Goal: Transaction & Acquisition: Purchase product/service

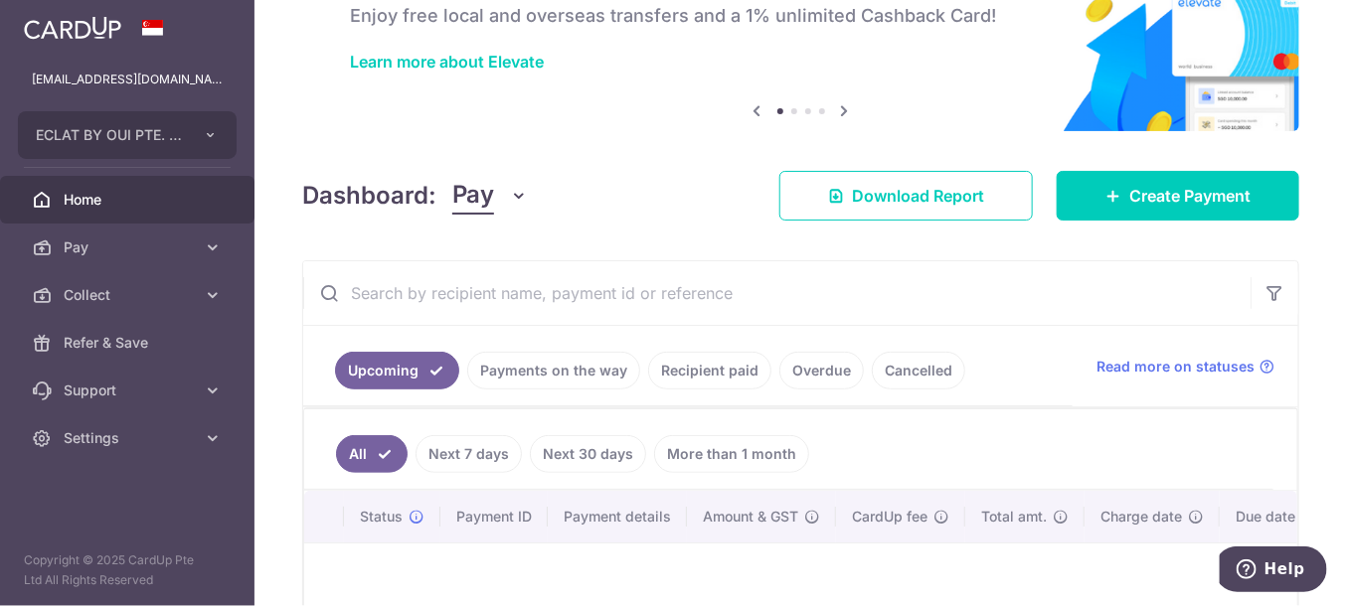
scroll to position [101, 0]
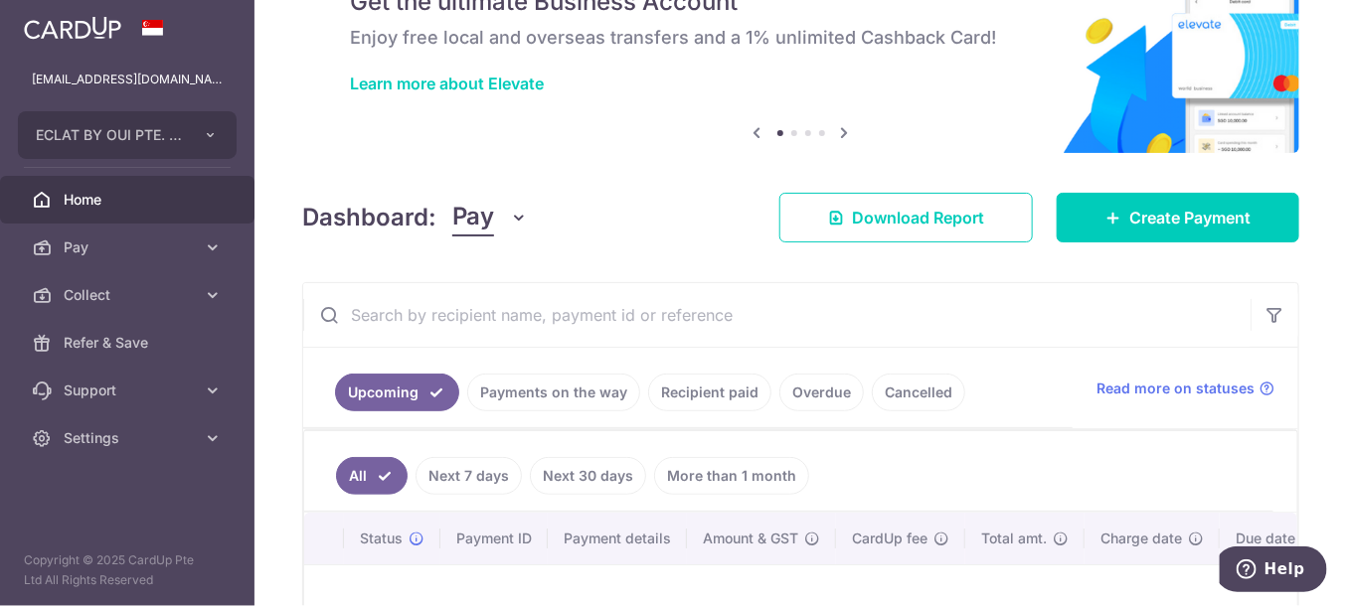
click at [736, 385] on link "Recipient paid" at bounding box center [709, 393] width 123 height 38
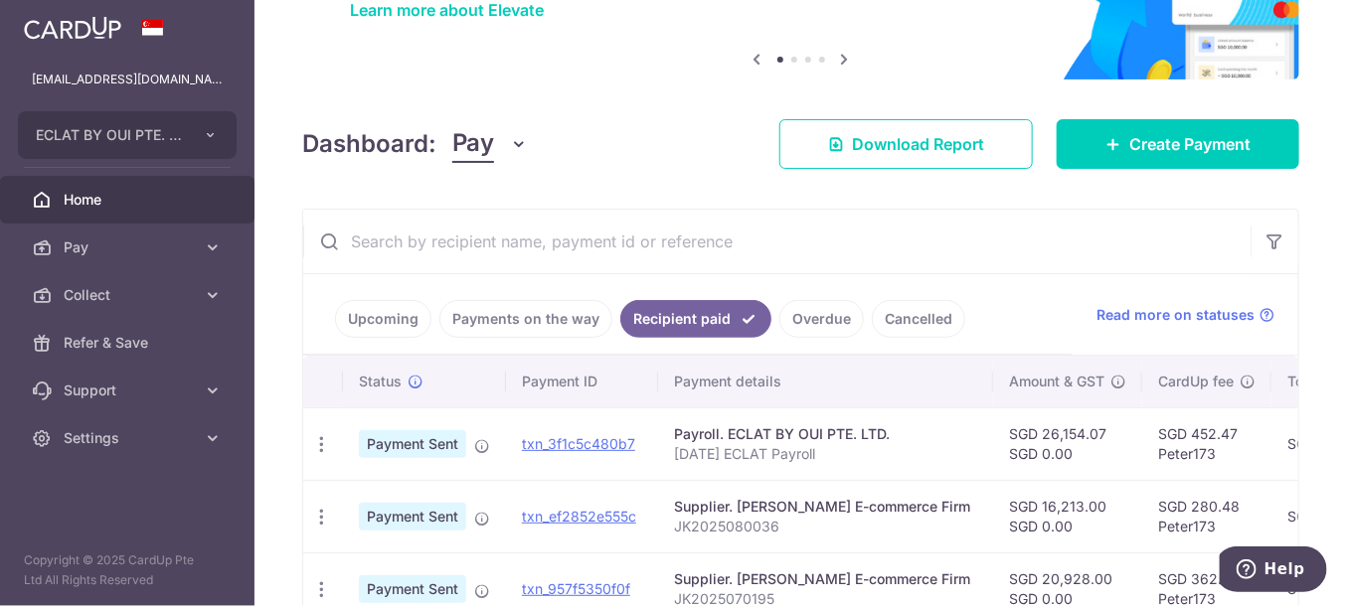
scroll to position [166, 0]
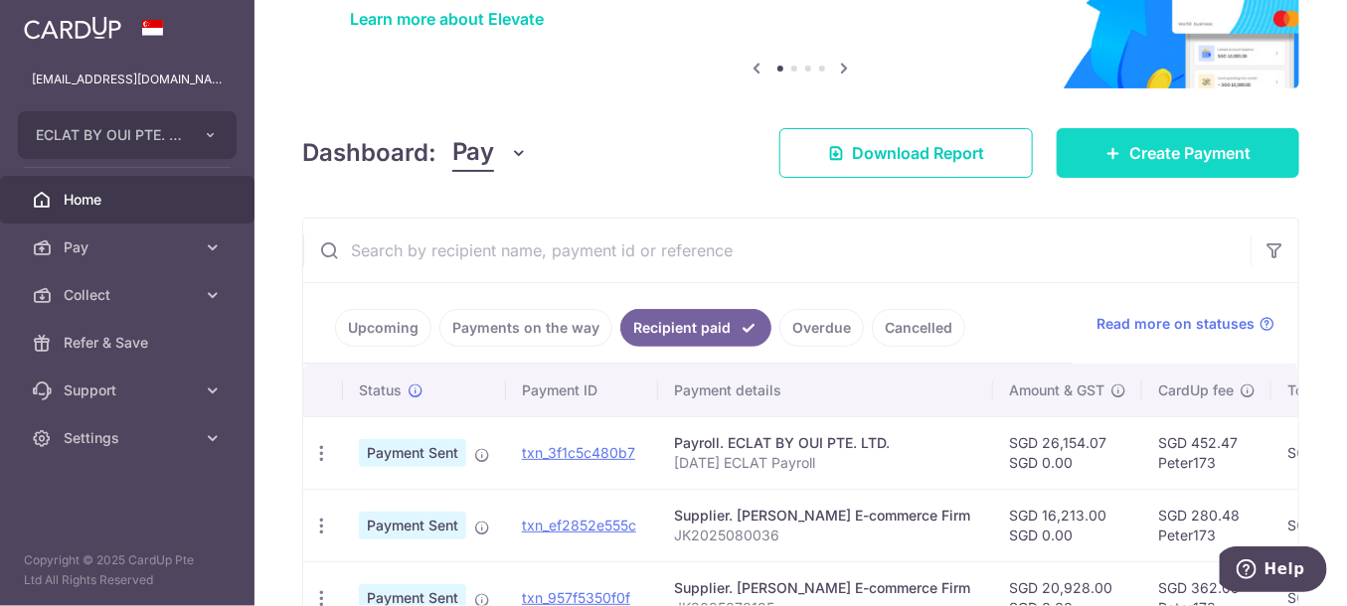
click at [1175, 153] on span "Create Payment" at bounding box center [1189, 153] width 121 height 24
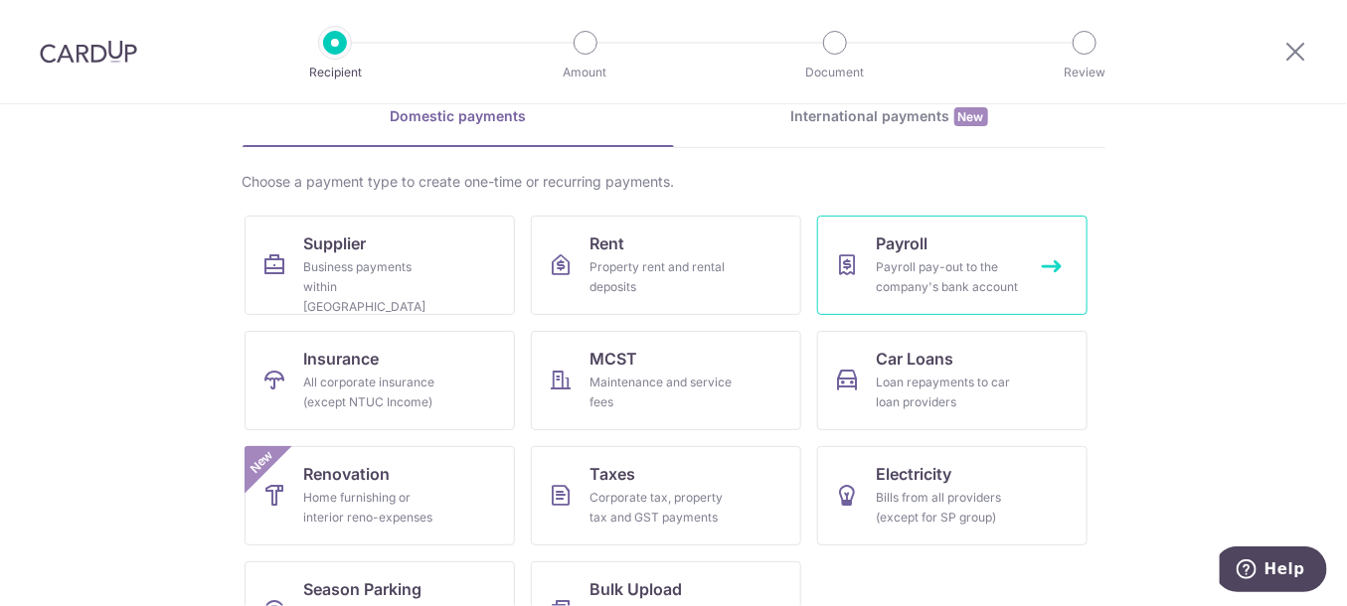
scroll to position [101, 0]
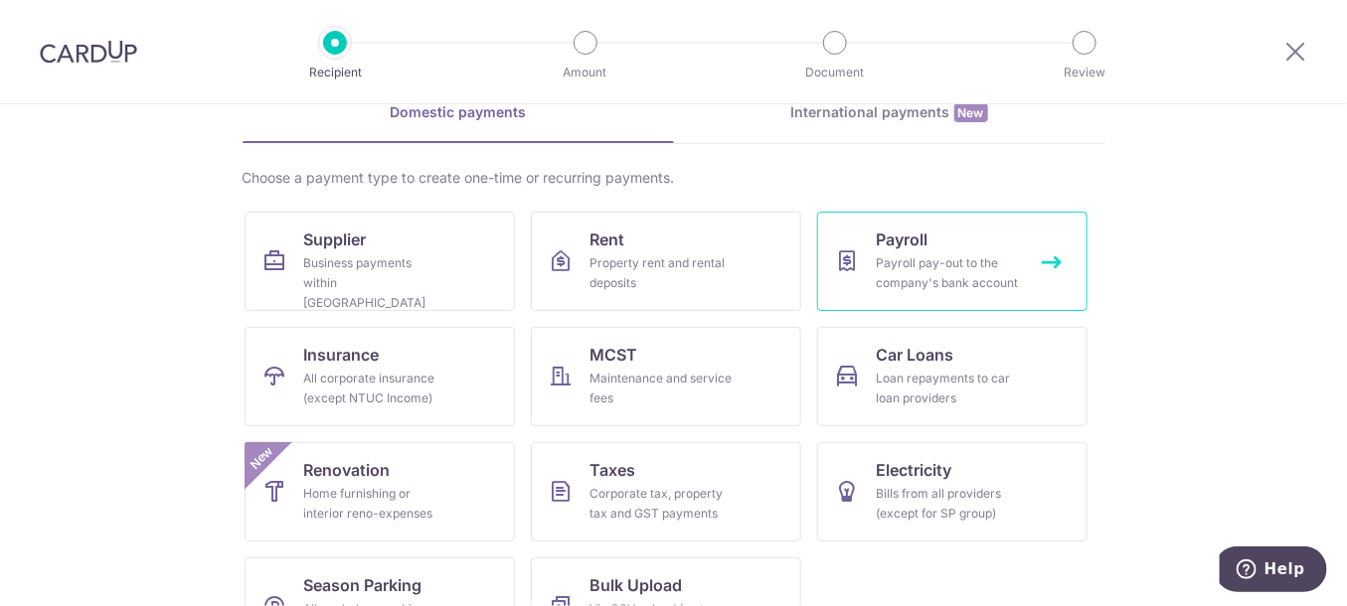
click at [930, 248] on link "Payroll Payroll pay-out to the company's bank account" at bounding box center [952, 261] width 270 height 99
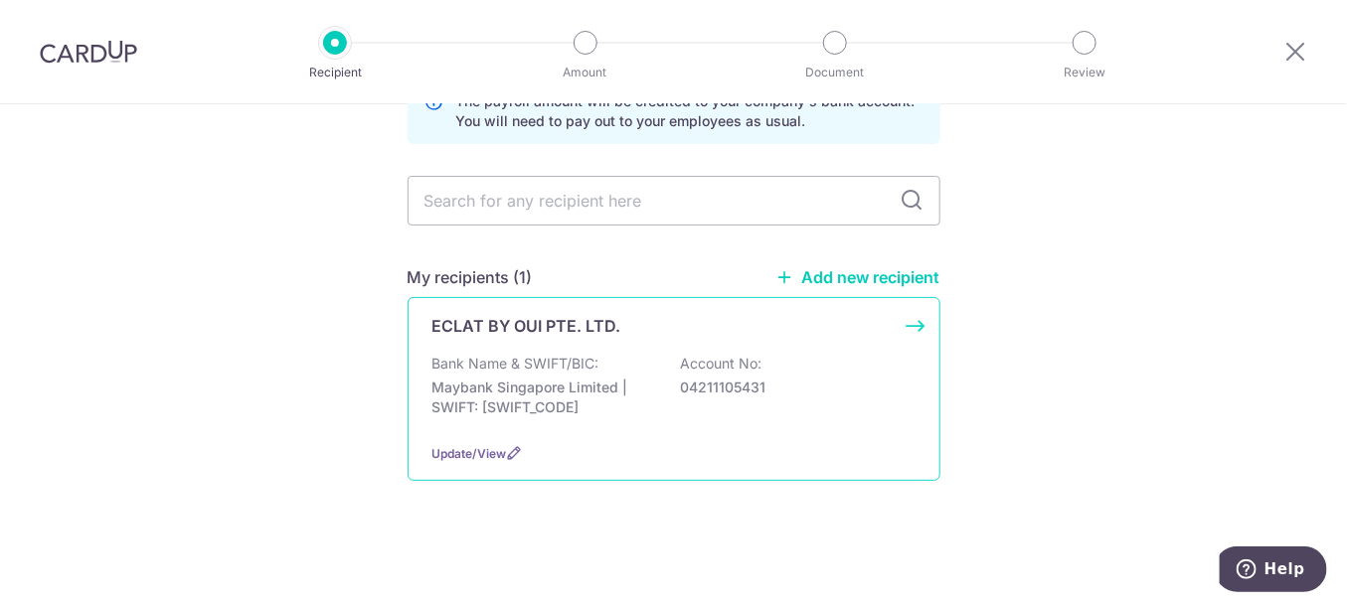
scroll to position [124, 0]
click at [518, 394] on p "Maybank Singapore Limited | SWIFT: MBBESGS2XXX" at bounding box center [543, 398] width 223 height 40
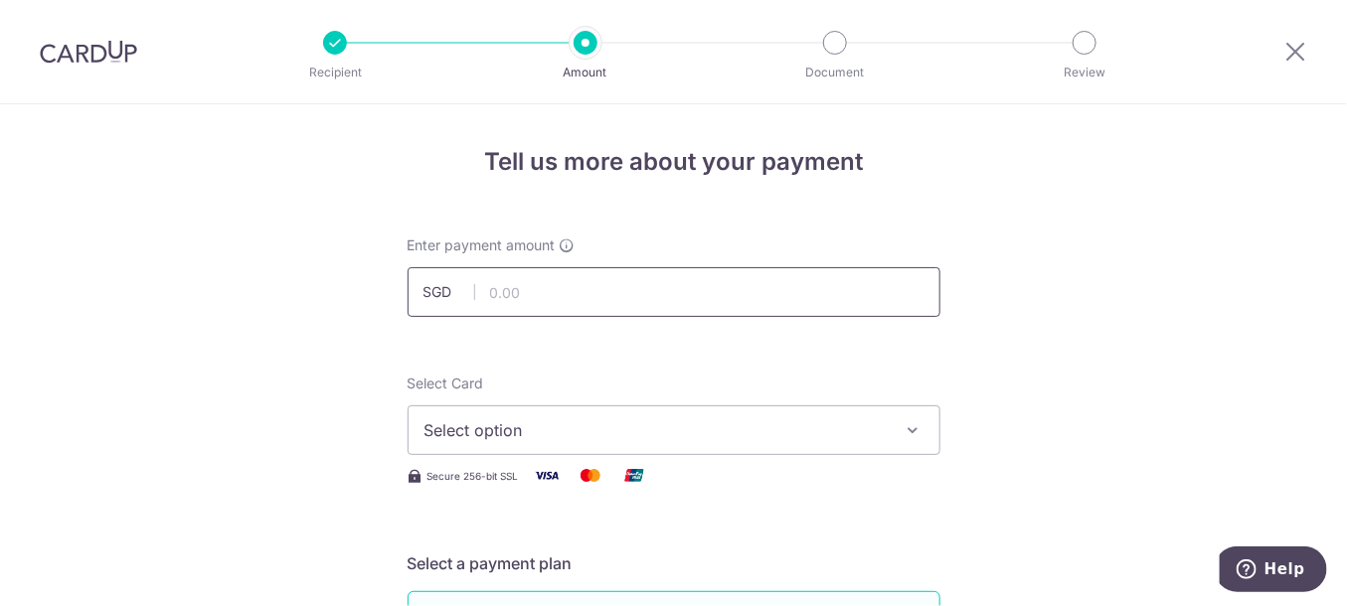
click at [535, 297] on input "text" at bounding box center [674, 292] width 533 height 50
type input "24,028.62"
click at [512, 435] on span "Select option" at bounding box center [655, 430] width 463 height 24
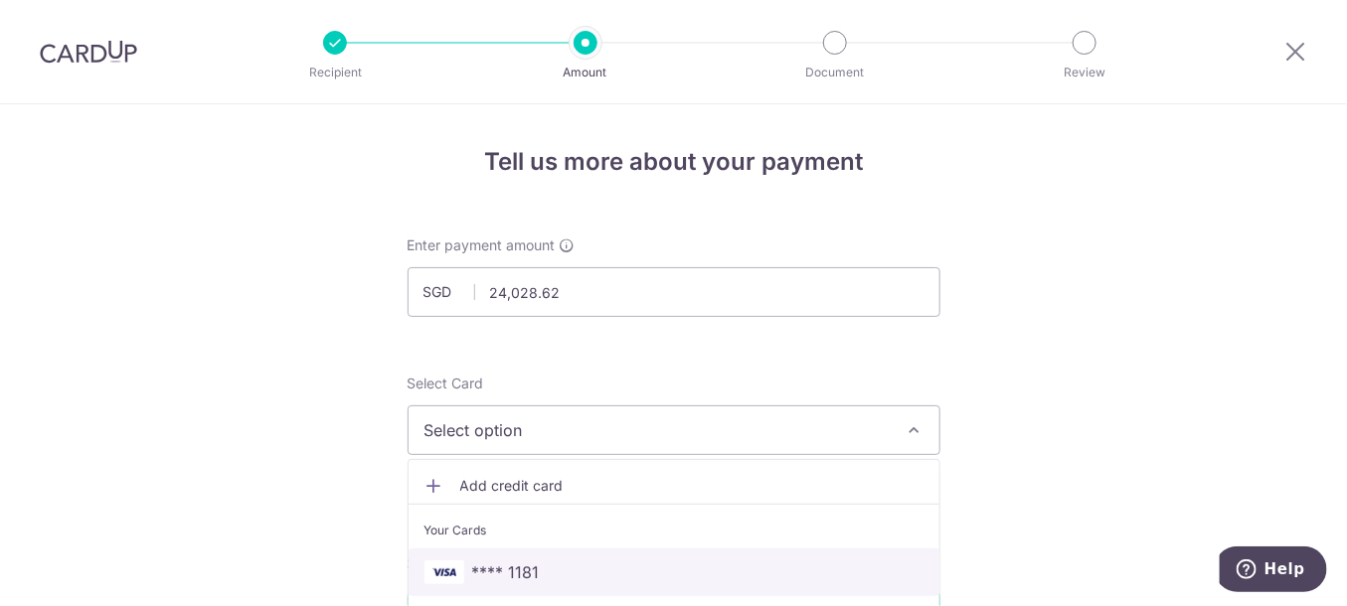
click at [563, 559] on link "**** 1181" at bounding box center [674, 573] width 531 height 48
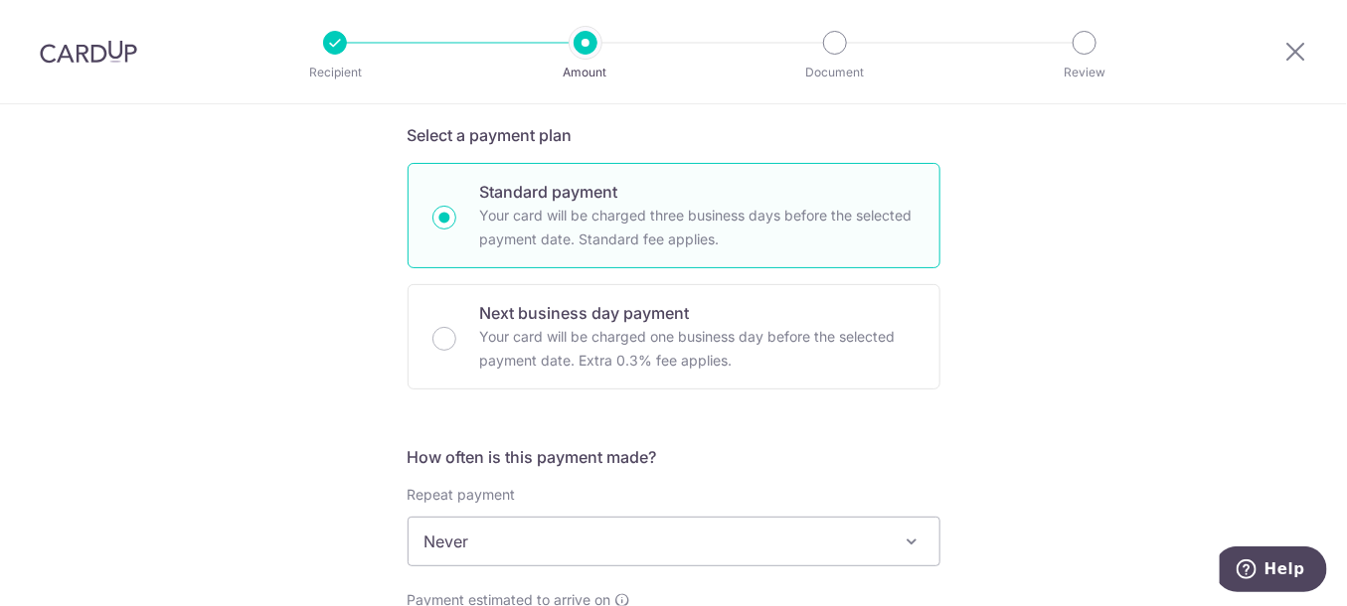
scroll to position [608, 0]
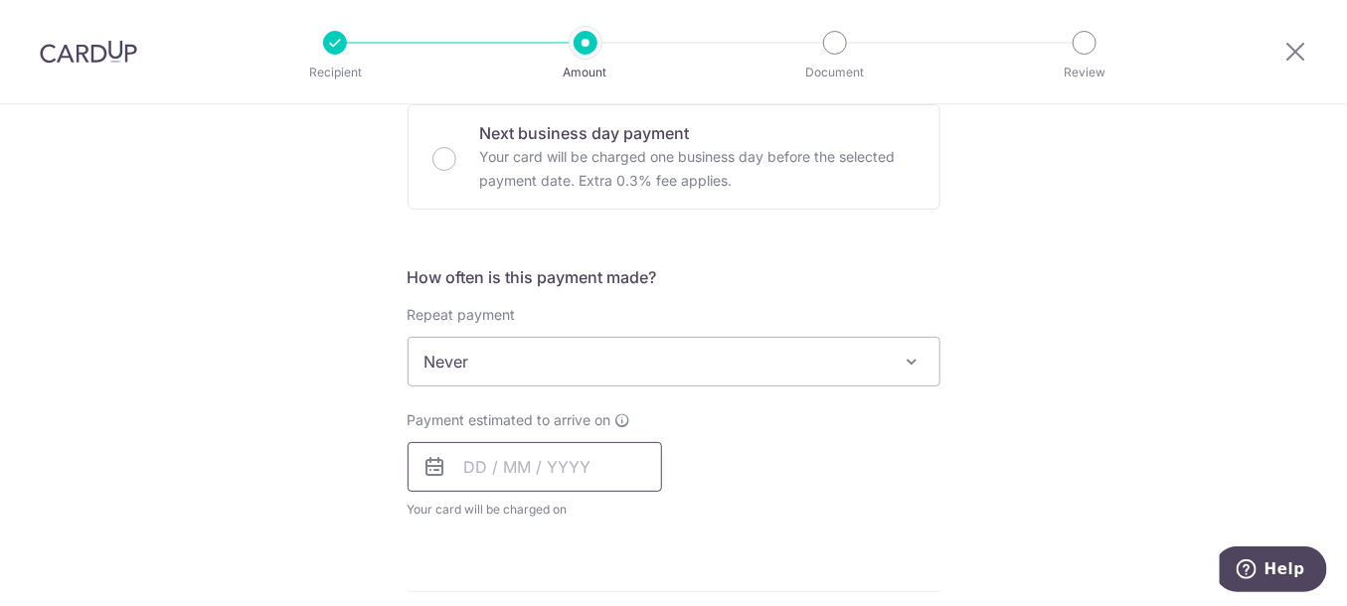
click at [479, 463] on input "text" at bounding box center [535, 467] width 254 height 50
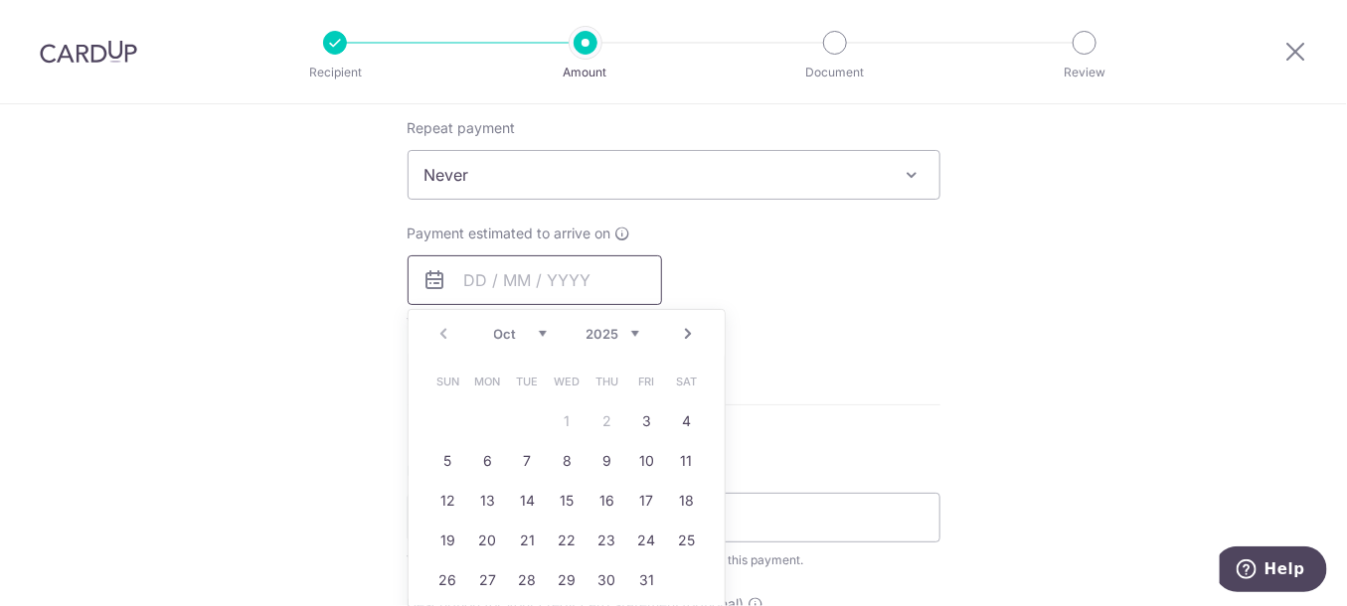
scroll to position [811, 0]
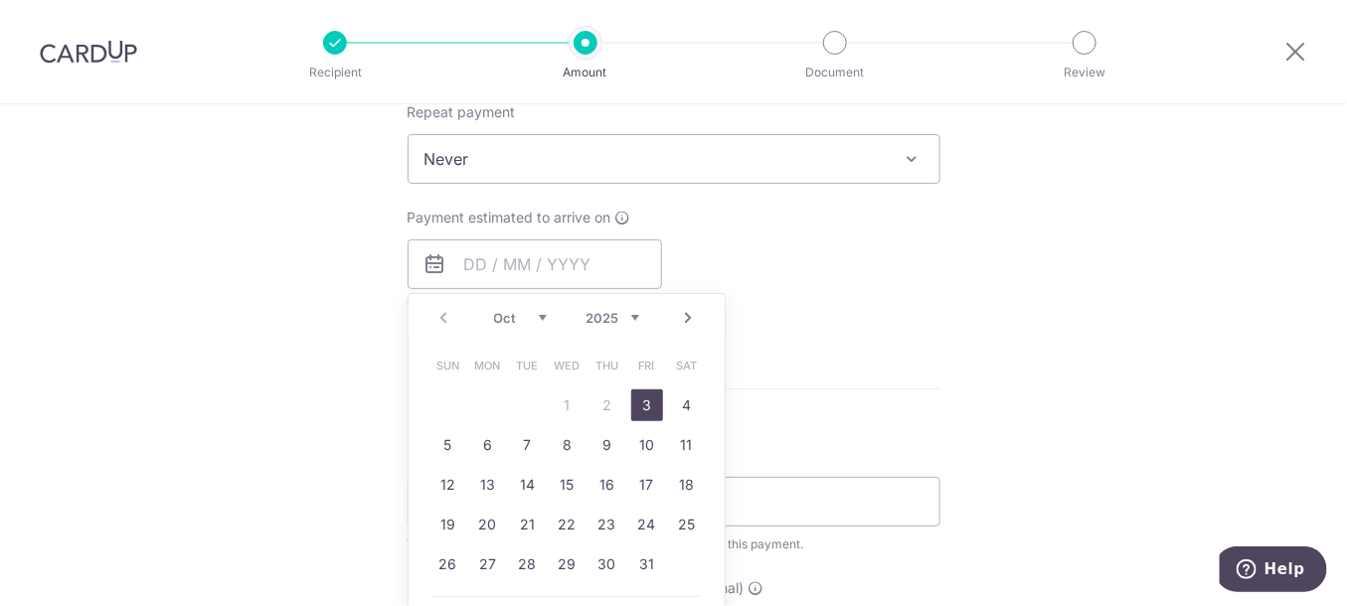
click at [652, 410] on link "3" at bounding box center [647, 406] width 32 height 32
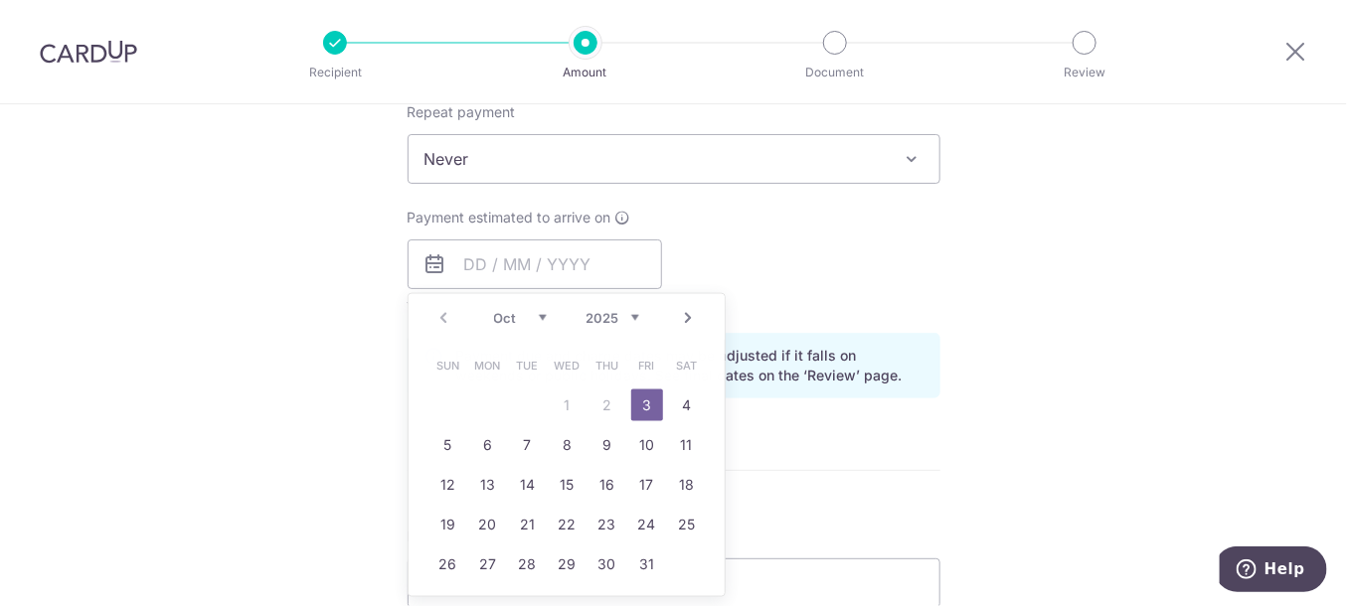
type input "03/10/2025"
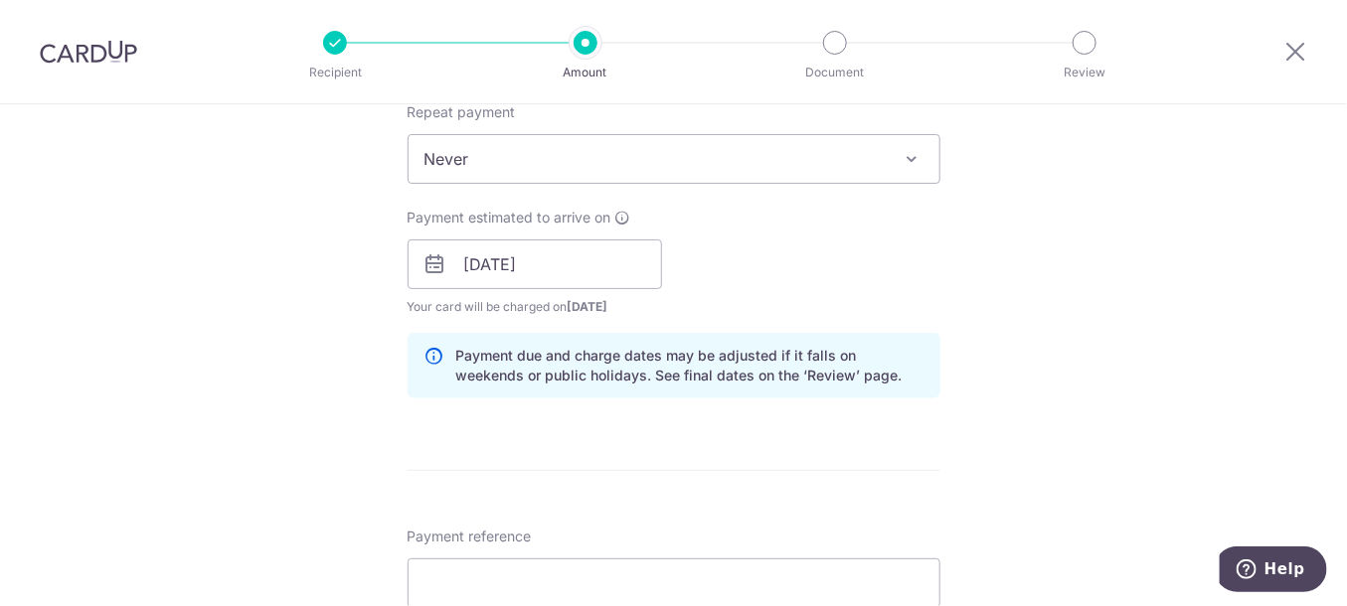
click at [1043, 265] on div "Tell us more about your payment Enter payment amount SGD 24,028.62 24028.62 Sel…" at bounding box center [673, 289] width 1347 height 1993
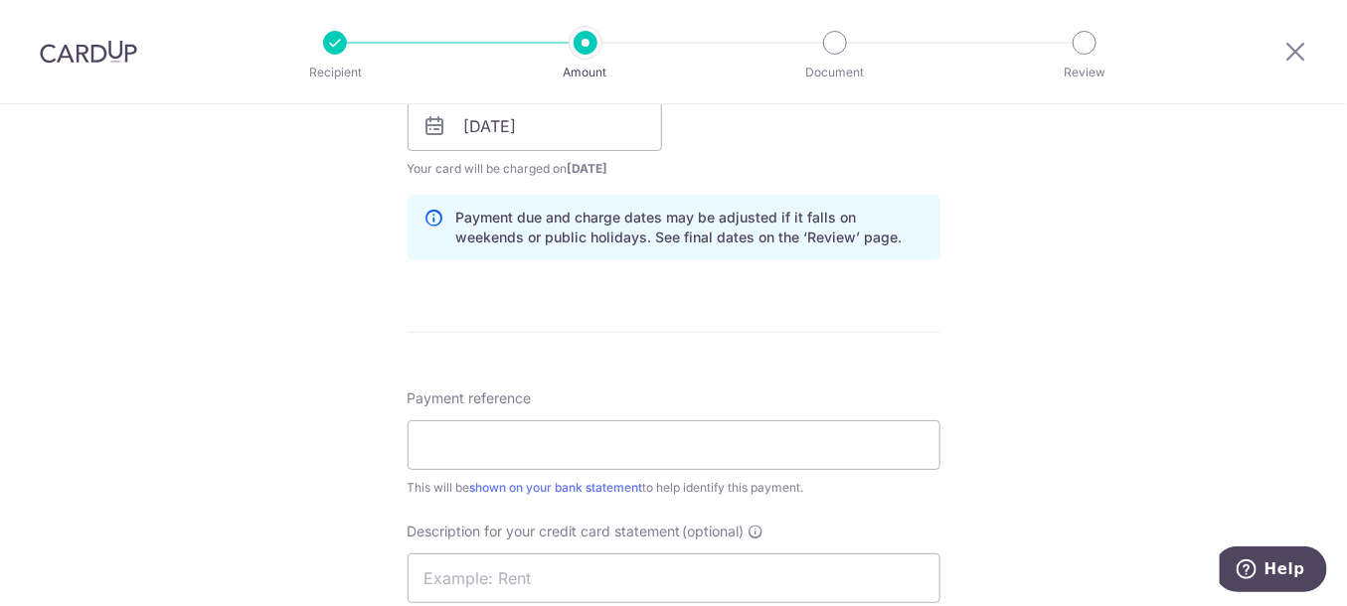
scroll to position [1115, 0]
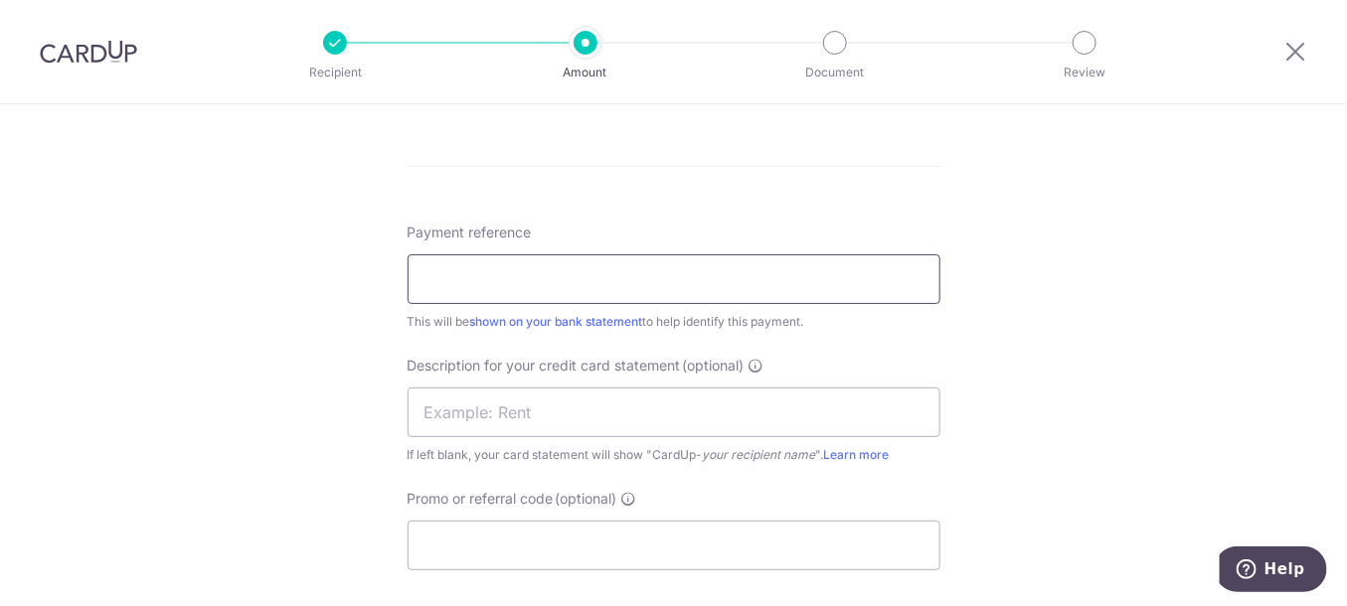
click at [654, 295] on input "Payment reference" at bounding box center [674, 279] width 533 height 50
click at [441, 282] on input "Jul 2025 ECLAT Payroll" at bounding box center [674, 279] width 533 height 50
click at [440, 282] on input "Jul 2025 ECLAT Payroll" at bounding box center [674, 279] width 533 height 50
type input "Aug 2025 ECLAT Payroll"
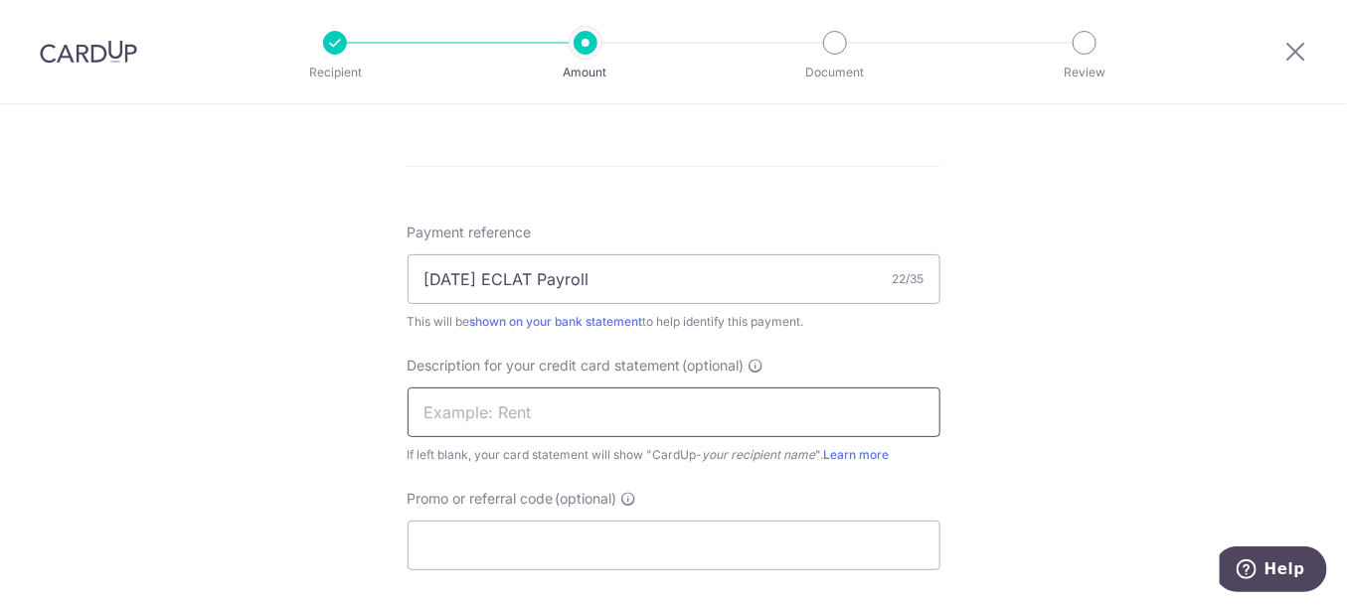
drag, startPoint x: 566, startPoint y: 395, endPoint x: 576, endPoint y: 409, distance: 17.1
click at [568, 400] on input "text" at bounding box center [674, 413] width 533 height 50
click at [576, 409] on input "text" at bounding box center [674, 413] width 533 height 50
click at [427, 259] on input "Aug 2025 ECLAT Payroll" at bounding box center [674, 279] width 533 height 50
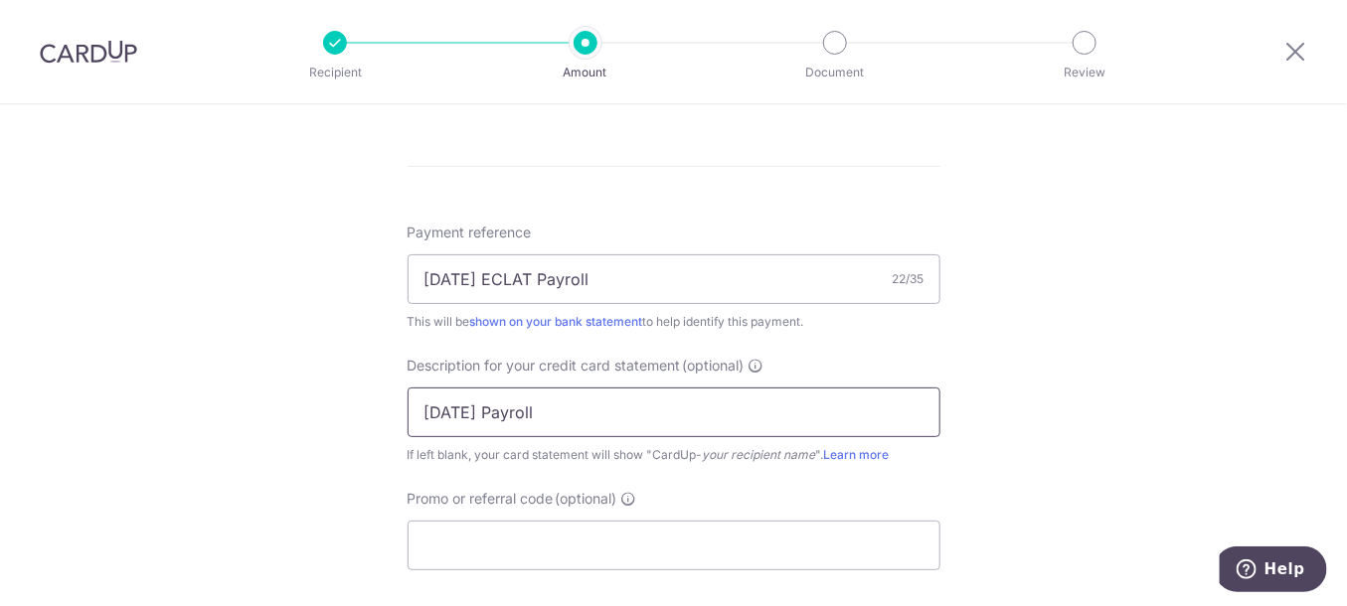
click at [424, 408] on input "Jul 25 Payroll" at bounding box center [674, 413] width 533 height 50
paste input "Aug"
type input "Aug 25 Payroll"
click at [472, 528] on input "Promo or referral code (optional)" at bounding box center [674, 546] width 533 height 50
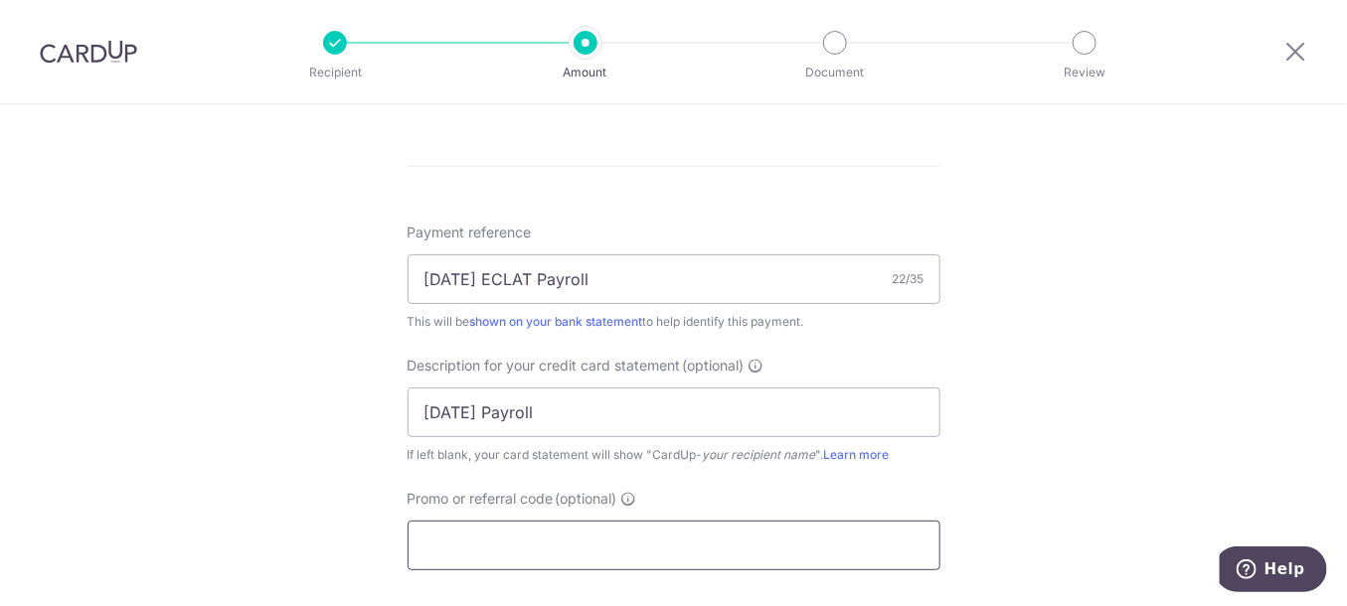
click at [472, 528] on input "Promo or referral code (optional)" at bounding box center [674, 546] width 533 height 50
type input "peter173"
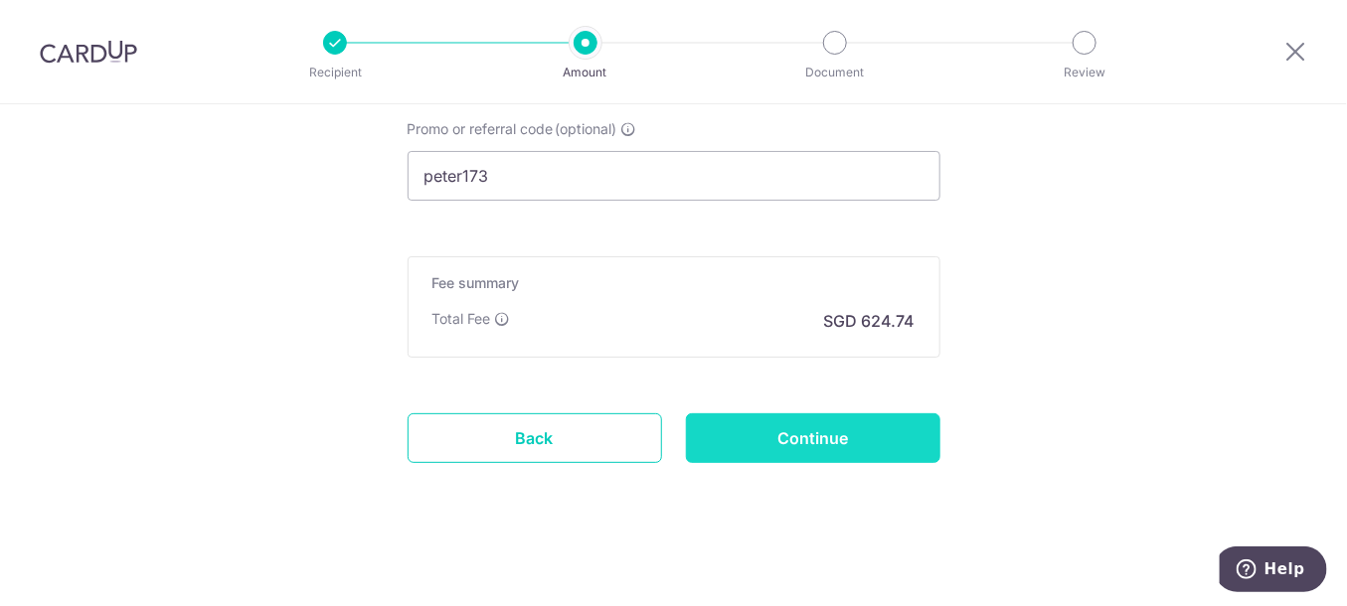
click at [831, 437] on input "Continue" at bounding box center [813, 438] width 254 height 50
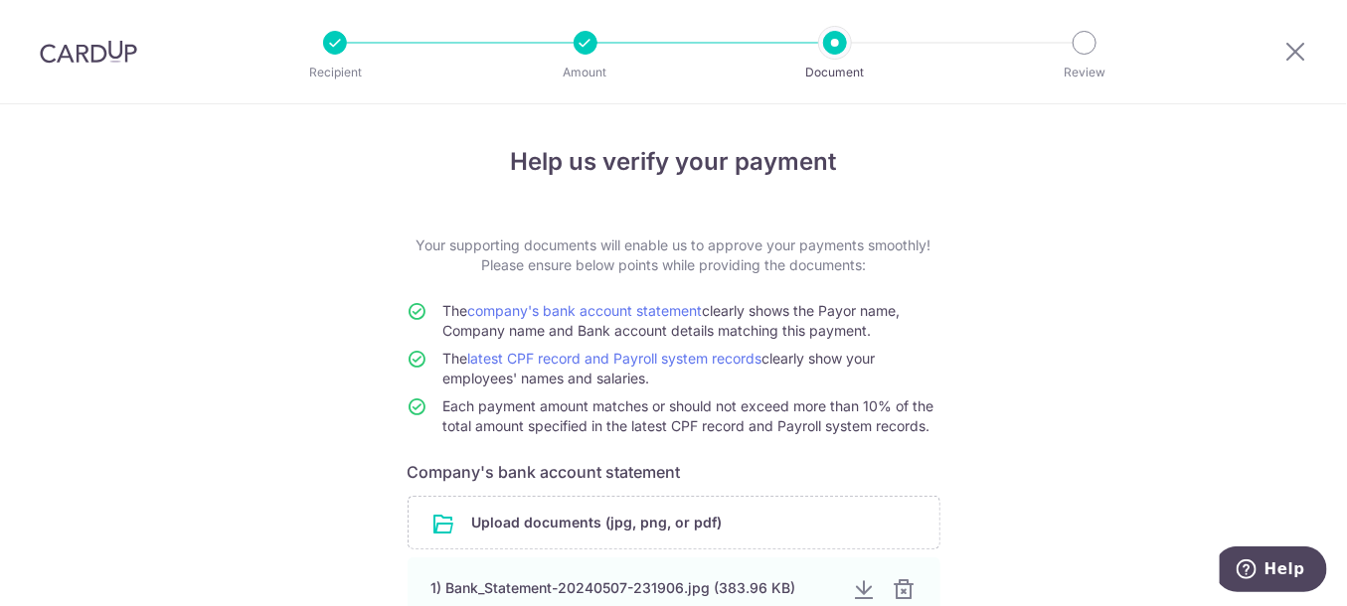
scroll to position [304, 0]
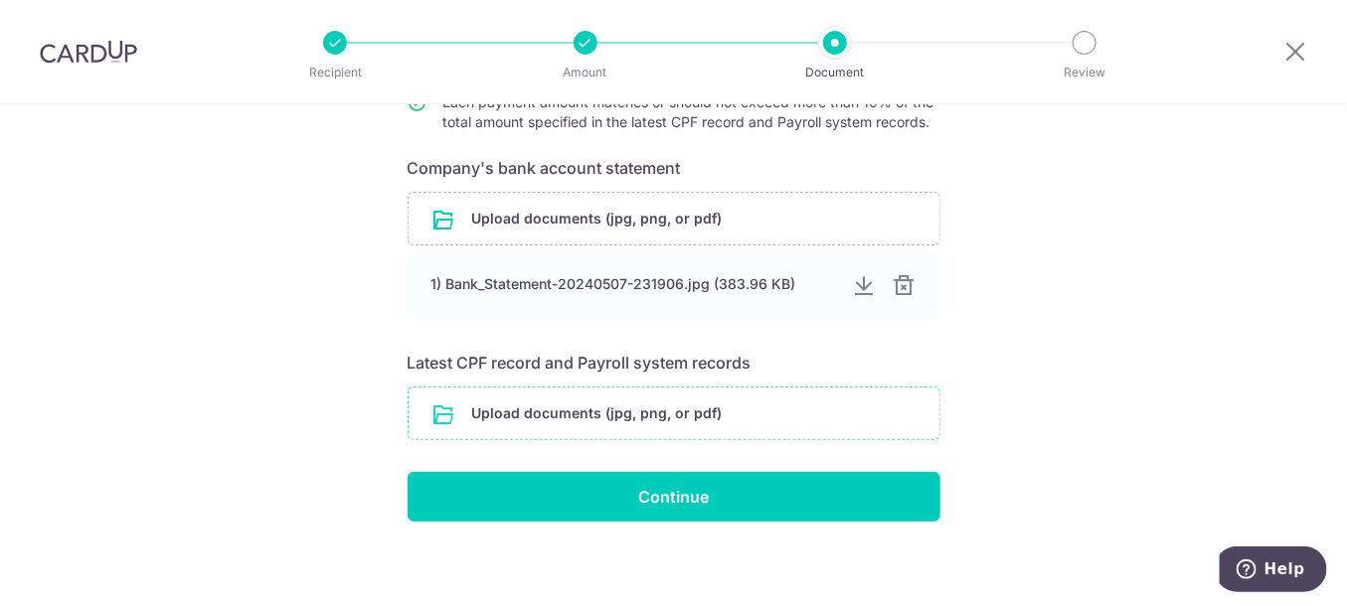
click at [726, 413] on input "file" at bounding box center [674, 414] width 531 height 52
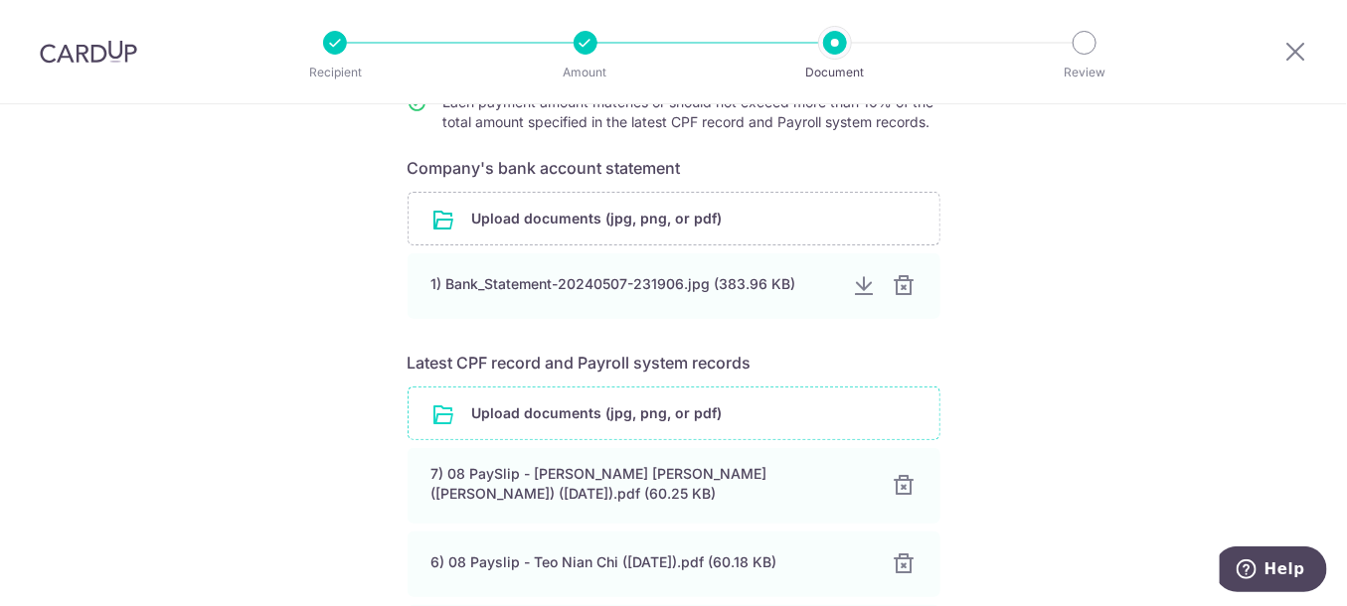
click at [533, 419] on input "file" at bounding box center [674, 414] width 531 height 52
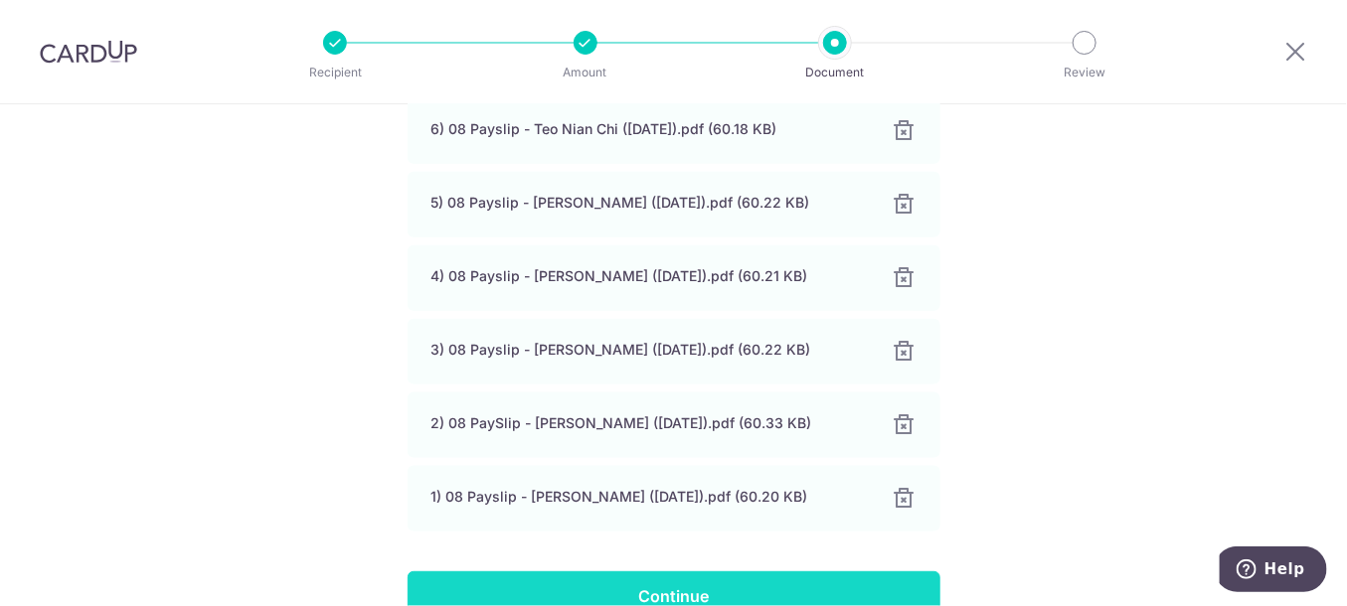
scroll to position [907, 0]
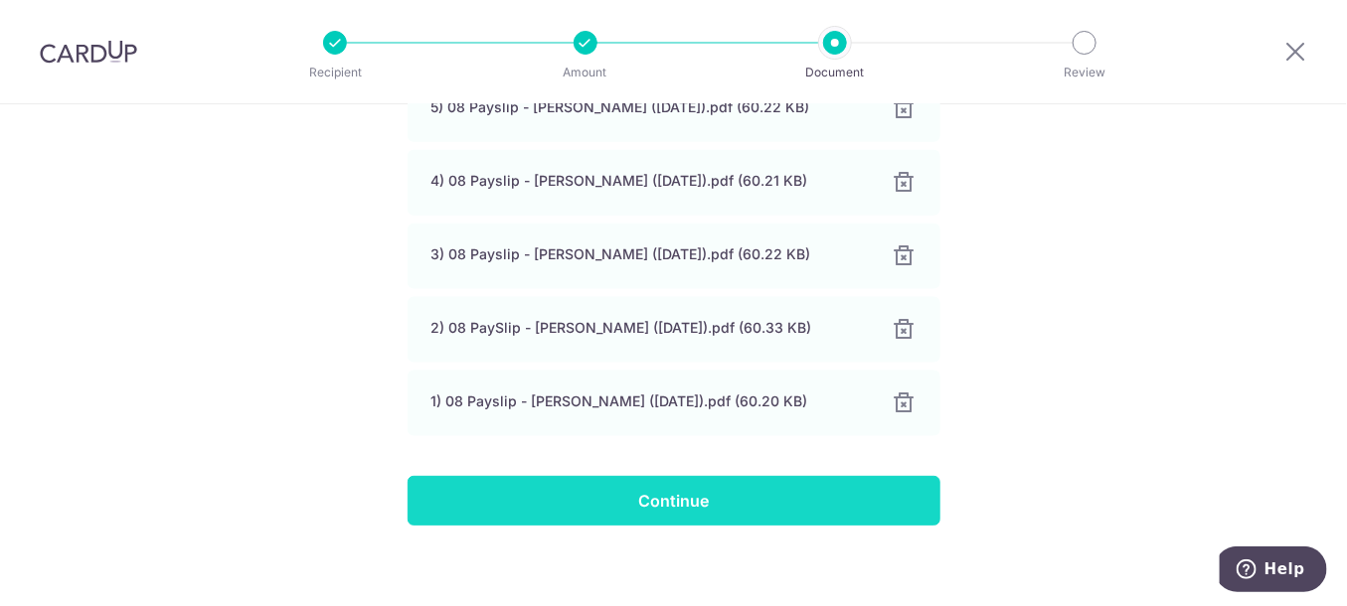
click at [668, 491] on input "Continue" at bounding box center [674, 501] width 533 height 50
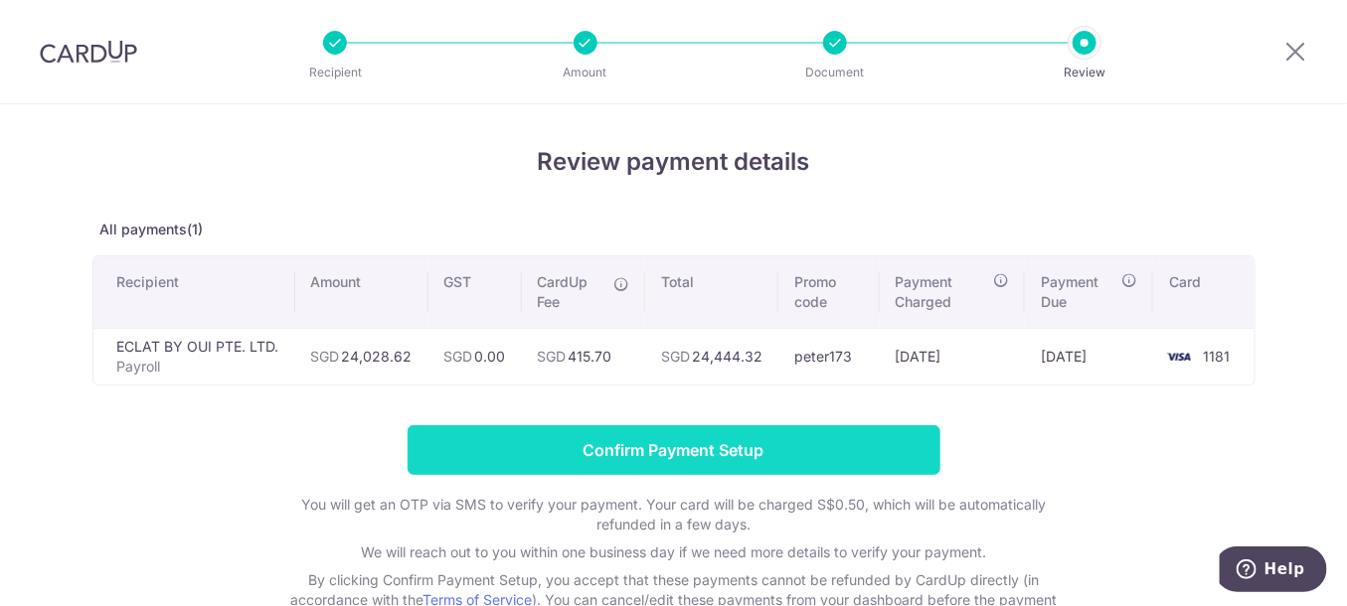
click at [594, 438] on input "Confirm Payment Setup" at bounding box center [674, 450] width 533 height 50
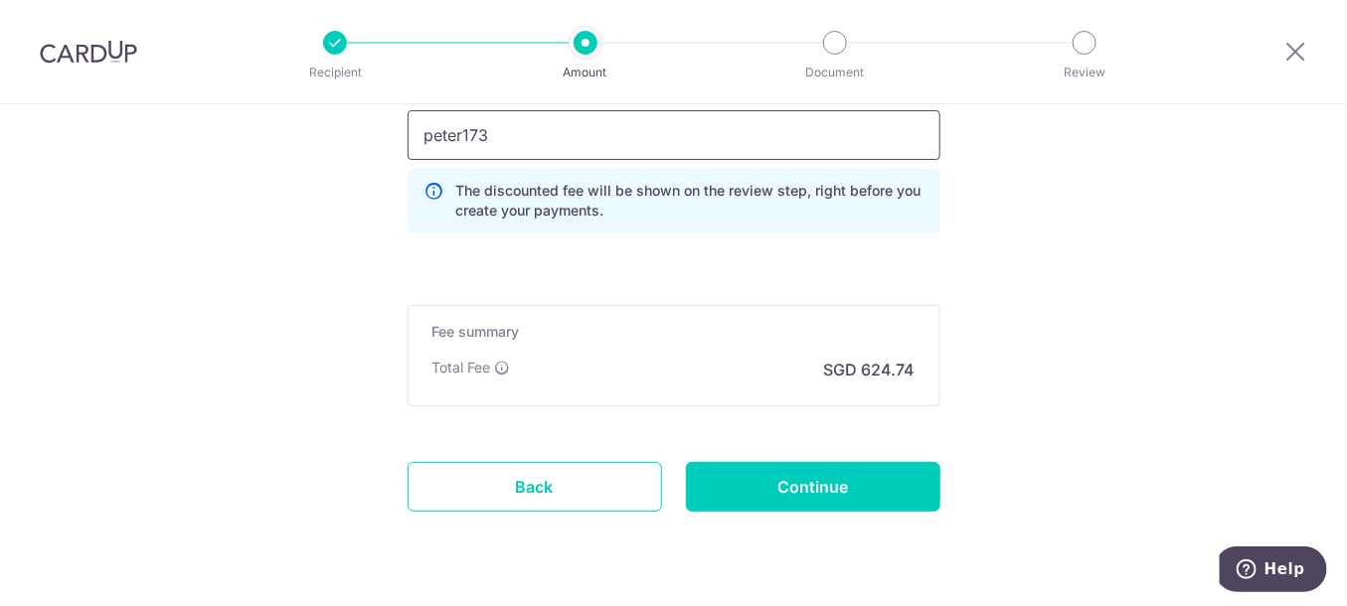
scroll to position [1622, 0]
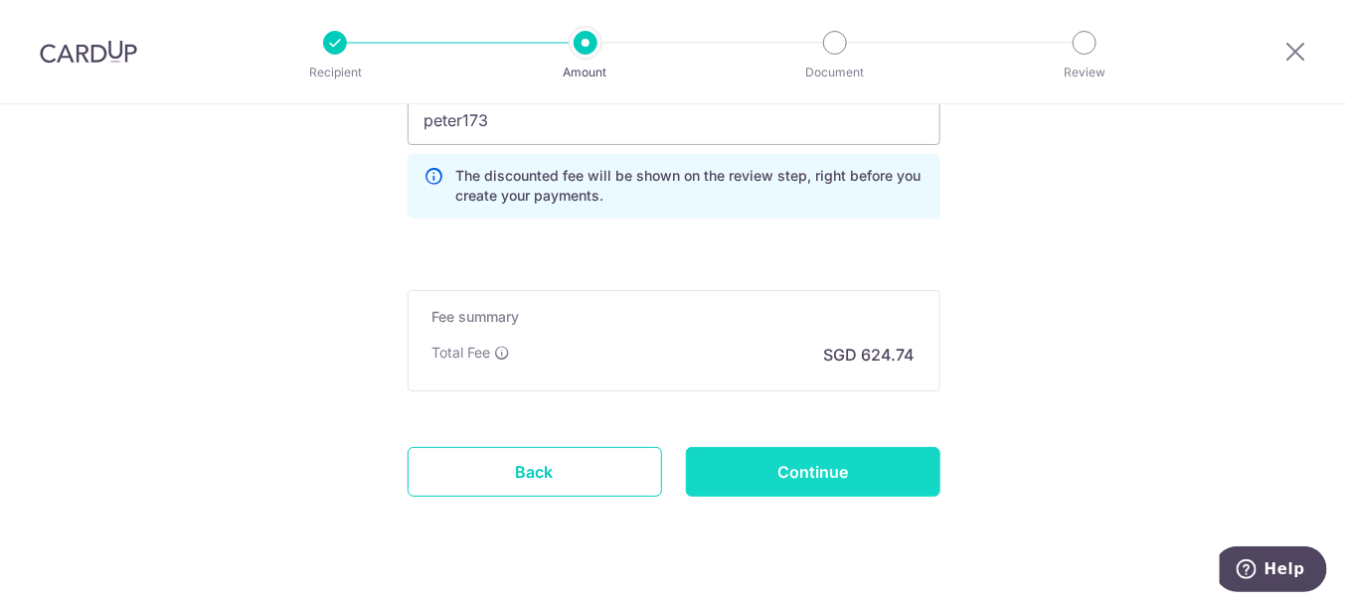
click at [767, 468] on input "Continue" at bounding box center [813, 472] width 254 height 50
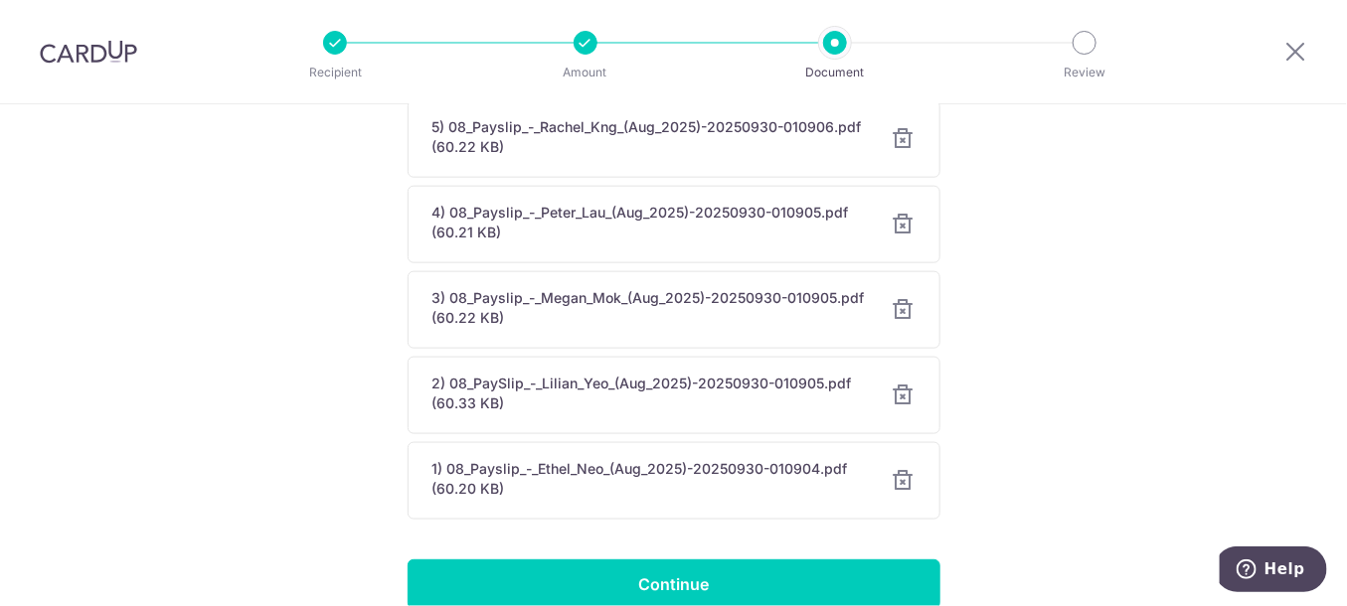
scroll to position [922, 0]
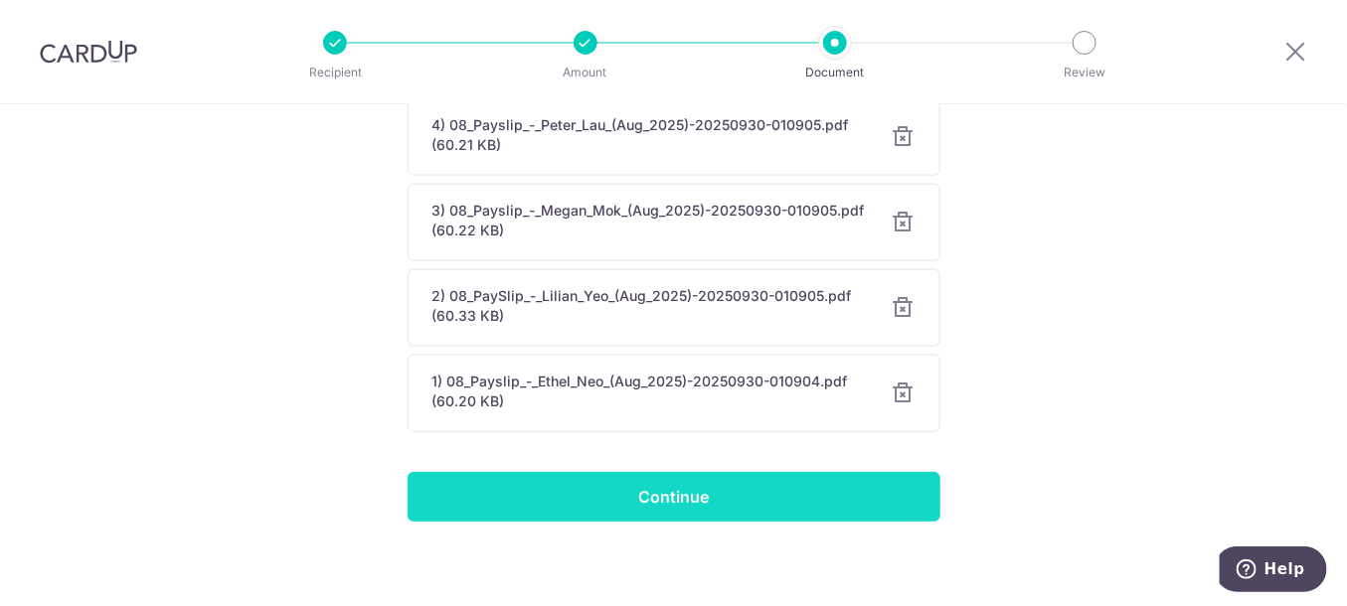
click at [766, 478] on input "Continue" at bounding box center [674, 497] width 533 height 50
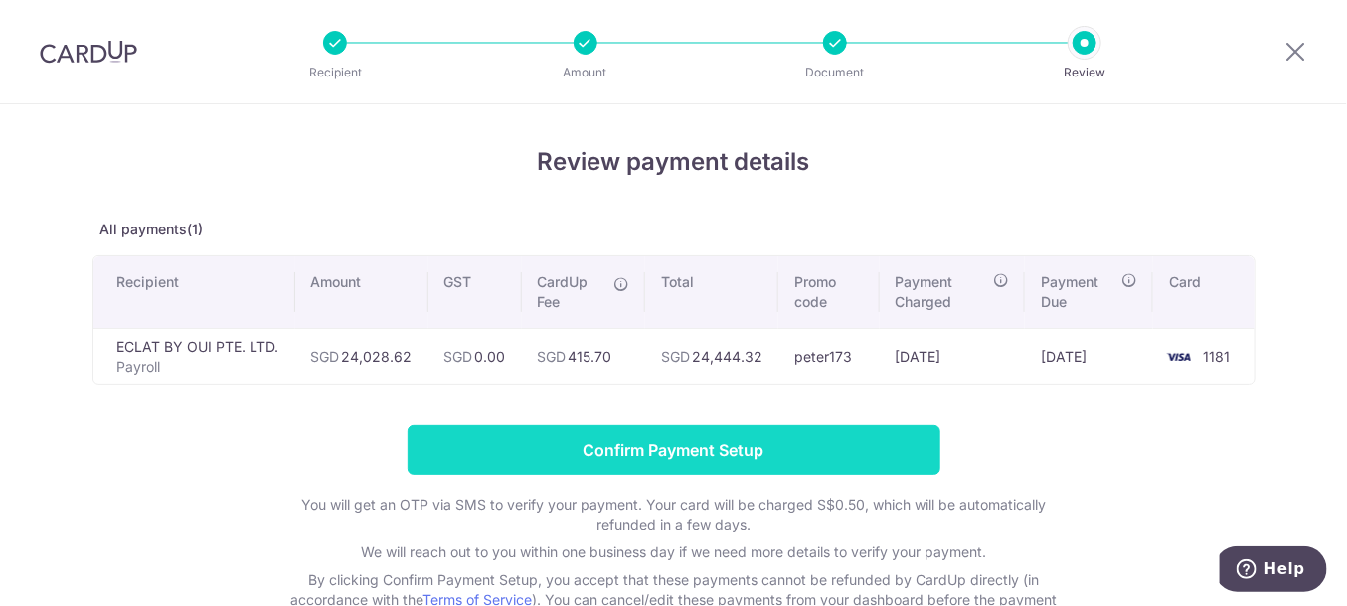
click at [627, 450] on input "Confirm Payment Setup" at bounding box center [674, 450] width 533 height 50
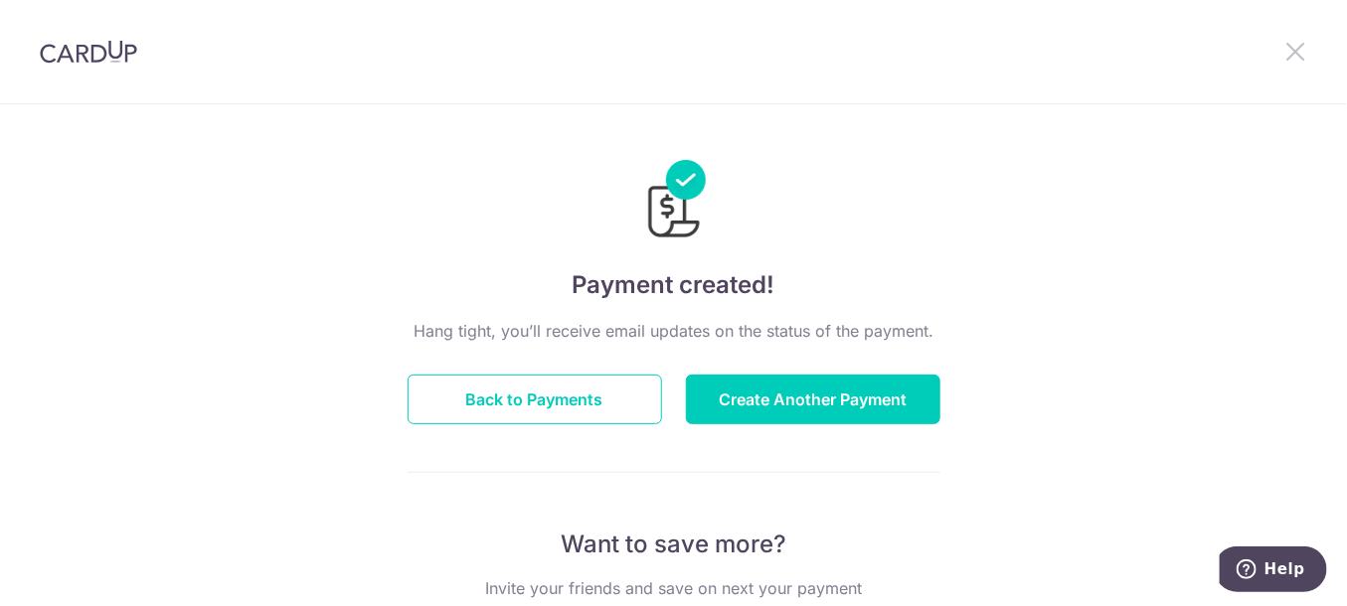
click at [1304, 52] on icon at bounding box center [1295, 51] width 24 height 25
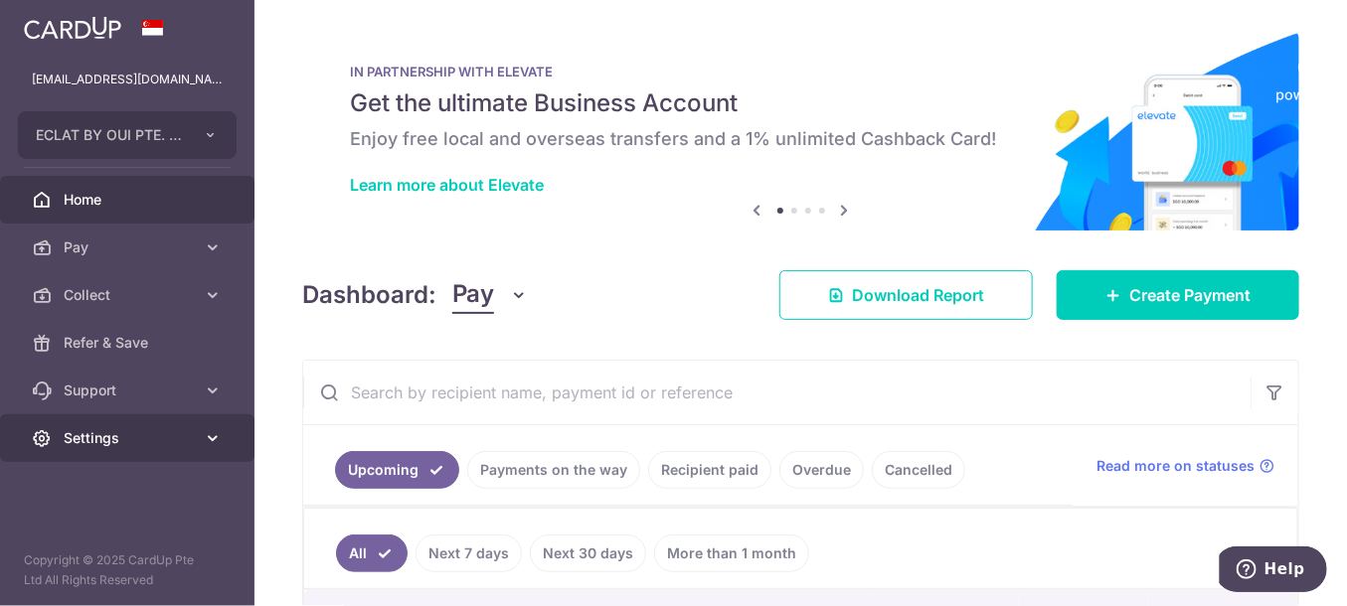
click at [91, 439] on span "Settings" at bounding box center [129, 438] width 131 height 20
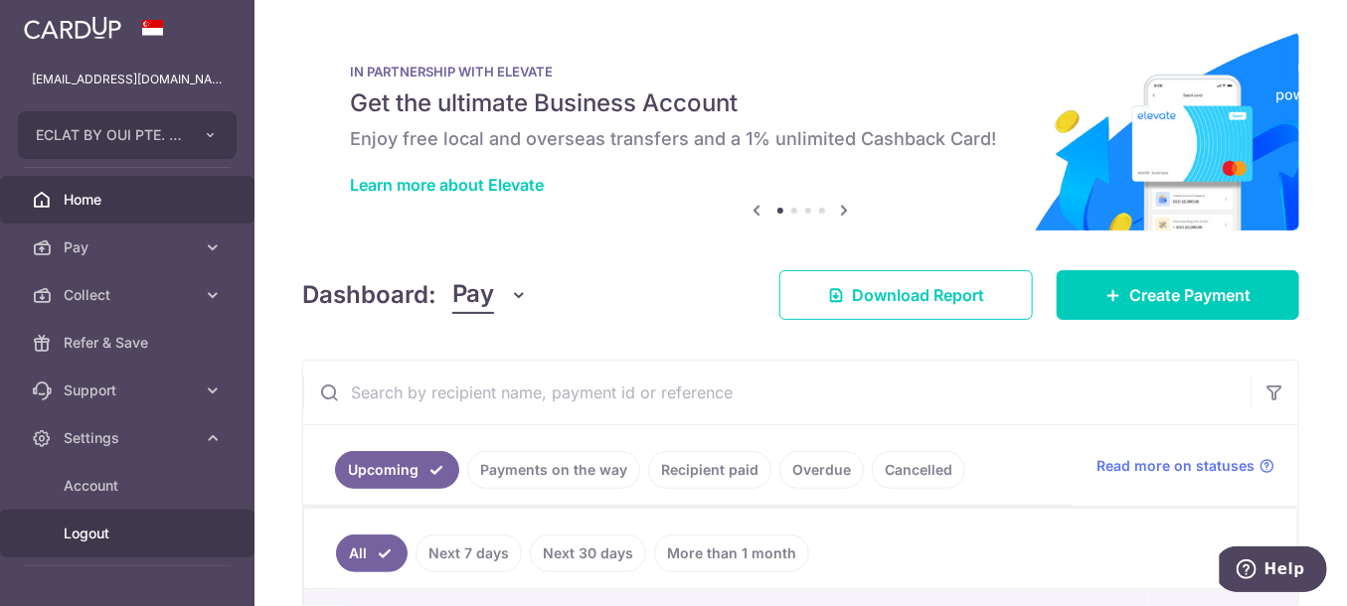
click at [87, 530] on span "Logout" at bounding box center [129, 534] width 131 height 20
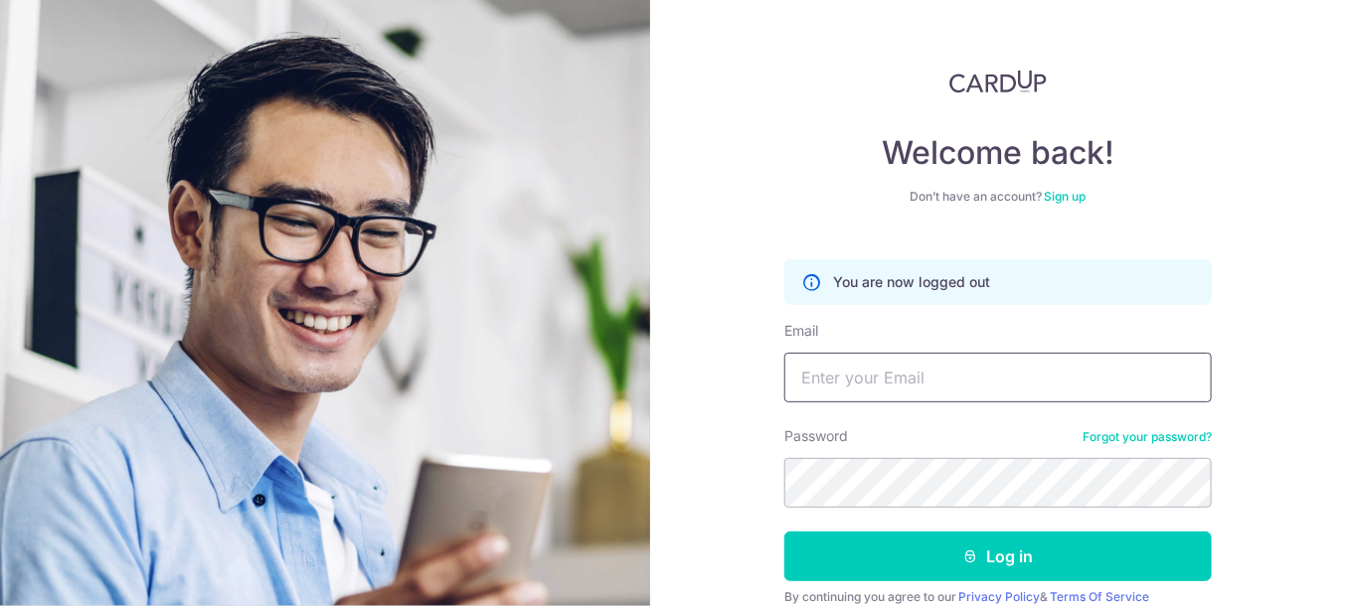
click at [862, 389] on input "Email" at bounding box center [997, 378] width 427 height 50
click at [860, 389] on input "Email" at bounding box center [997, 378] width 427 height 50
type input "[EMAIL_ADDRESS][DOMAIN_NAME]"
click at [784, 532] on button "Log in" at bounding box center [997, 557] width 427 height 50
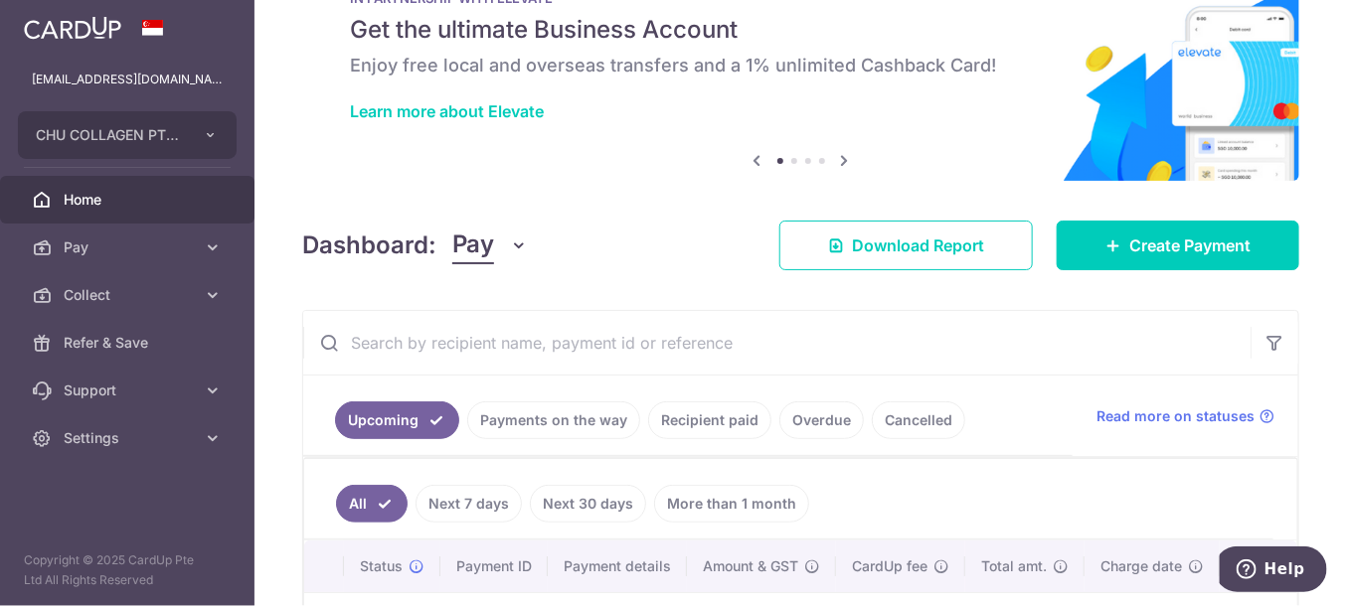
scroll to position [203, 0]
